Goal: Information Seeking & Learning: Learn about a topic

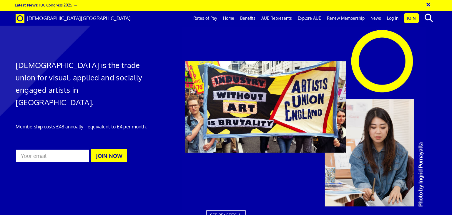
scroll to position [0, 4]
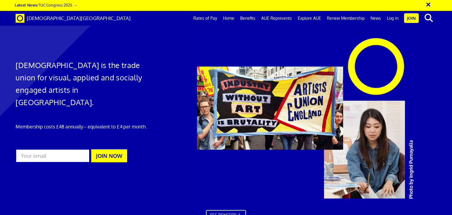
click at [145, 64] on h1 "[DEMOGRAPHIC_DATA] is the trade union for visual, applied and socially engaged …" at bounding box center [83, 83] width 134 height 49
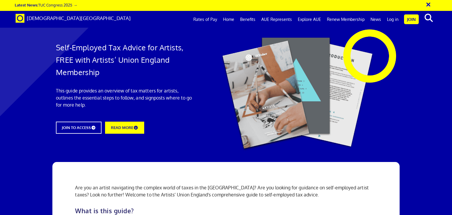
scroll to position [565, 0]
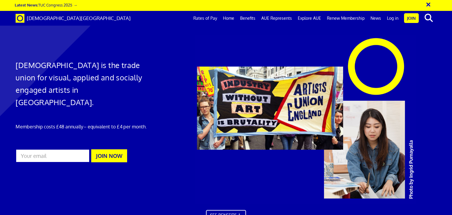
scroll to position [330, 0]
